Goal: Check status

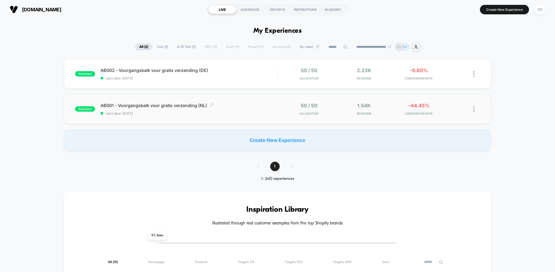
click at [158, 114] on span "start date: [DATE]" at bounding box center [188, 114] width 177 height 4
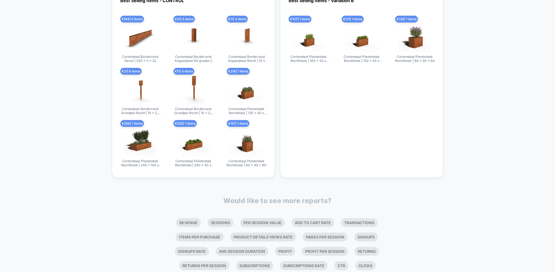
scroll to position [799, 0]
